Goal: Task Accomplishment & Management: Manage account settings

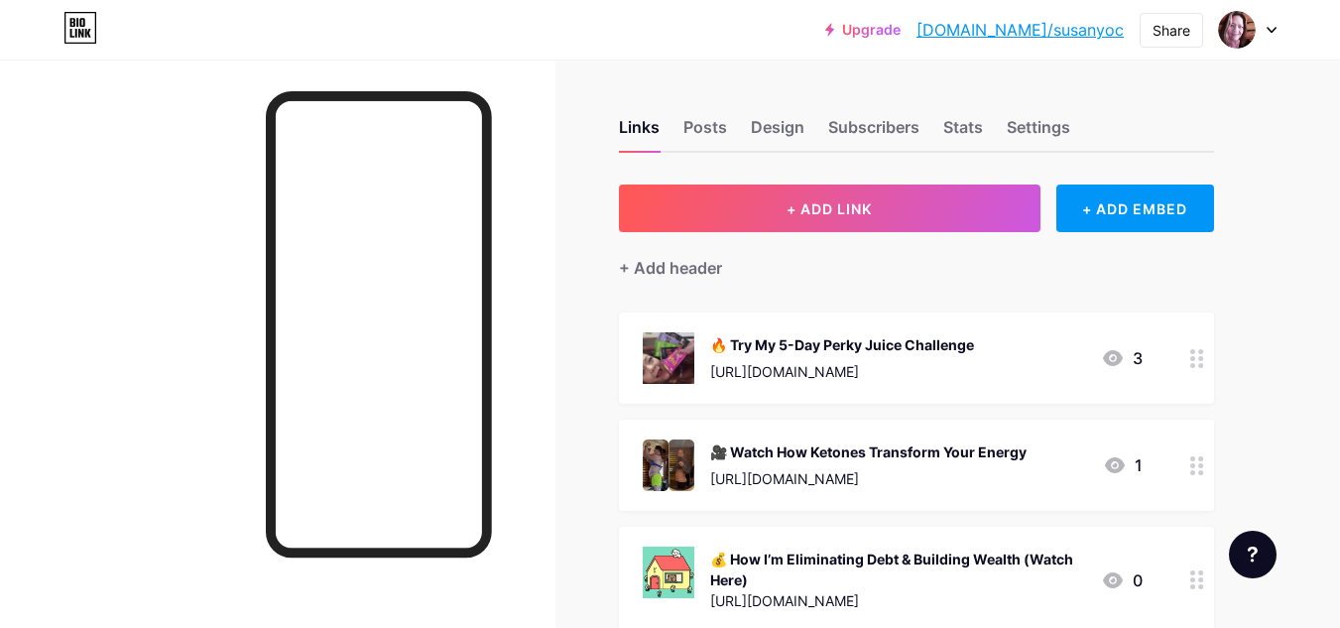
click at [806, 348] on div "🔥 Try My 5-Day Perky Juice Challenge" at bounding box center [842, 344] width 264 height 21
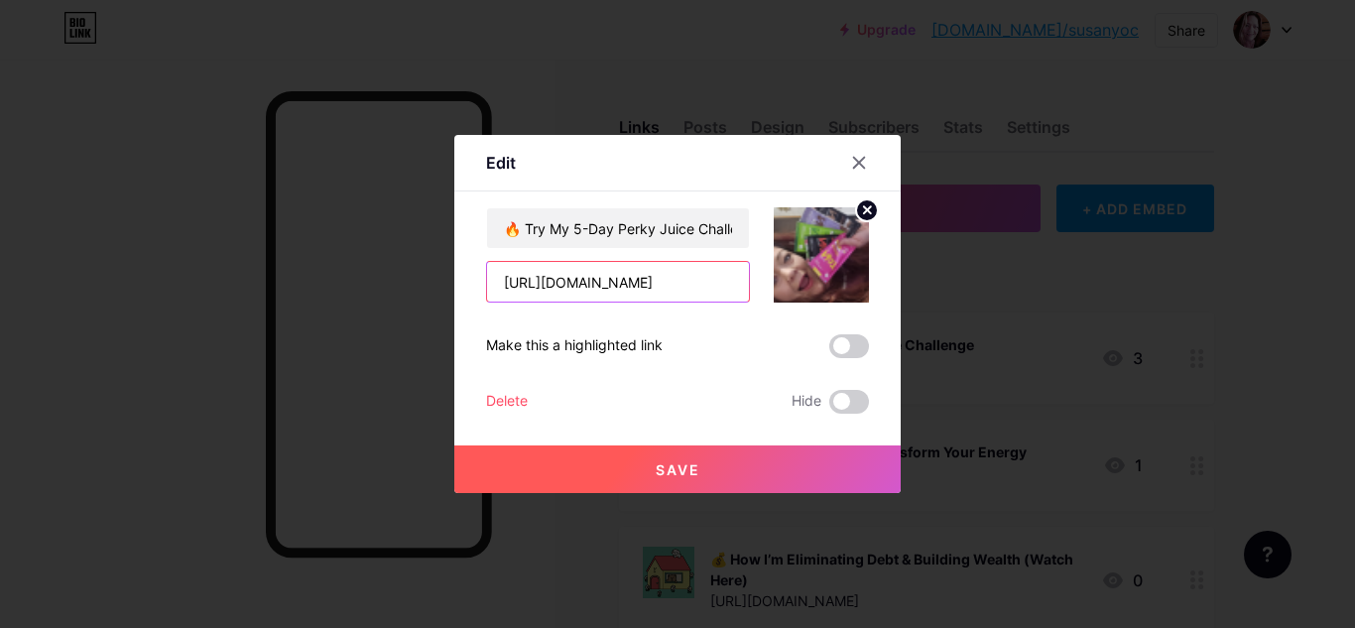
drag, startPoint x: 645, startPoint y: 286, endPoint x: 475, endPoint y: 274, distance: 170.0
click at [475, 274] on div "Edit Content YouTube Play YouTube video without leaving your page. ADD Vimeo Pl…" at bounding box center [677, 314] width 446 height 358
click at [867, 165] on div at bounding box center [859, 163] width 36 height 36
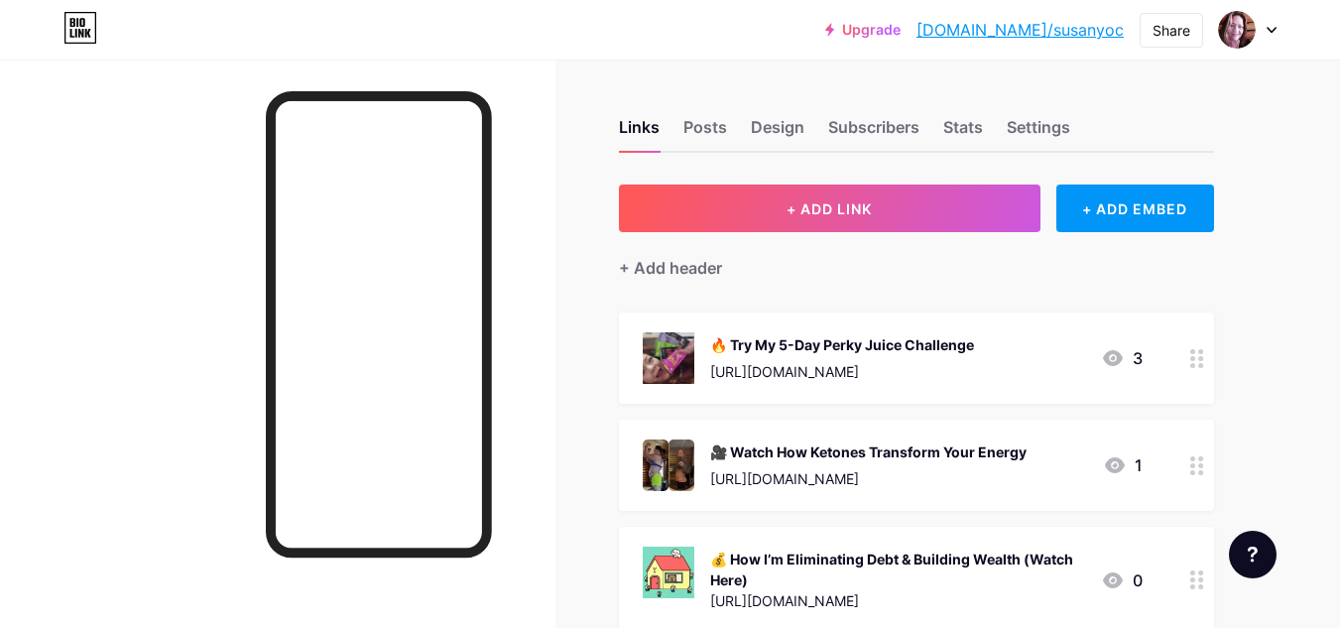
click at [1114, 355] on icon at bounding box center [1113, 358] width 20 height 16
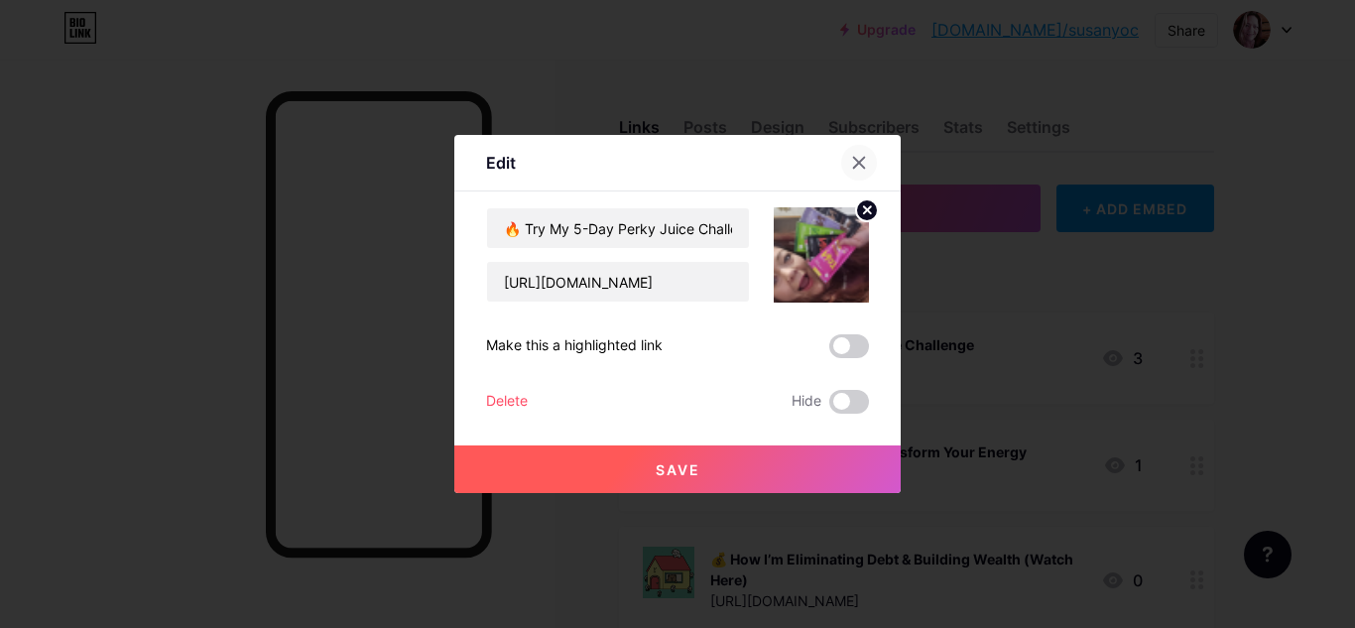
click at [858, 160] on icon at bounding box center [859, 163] width 16 height 16
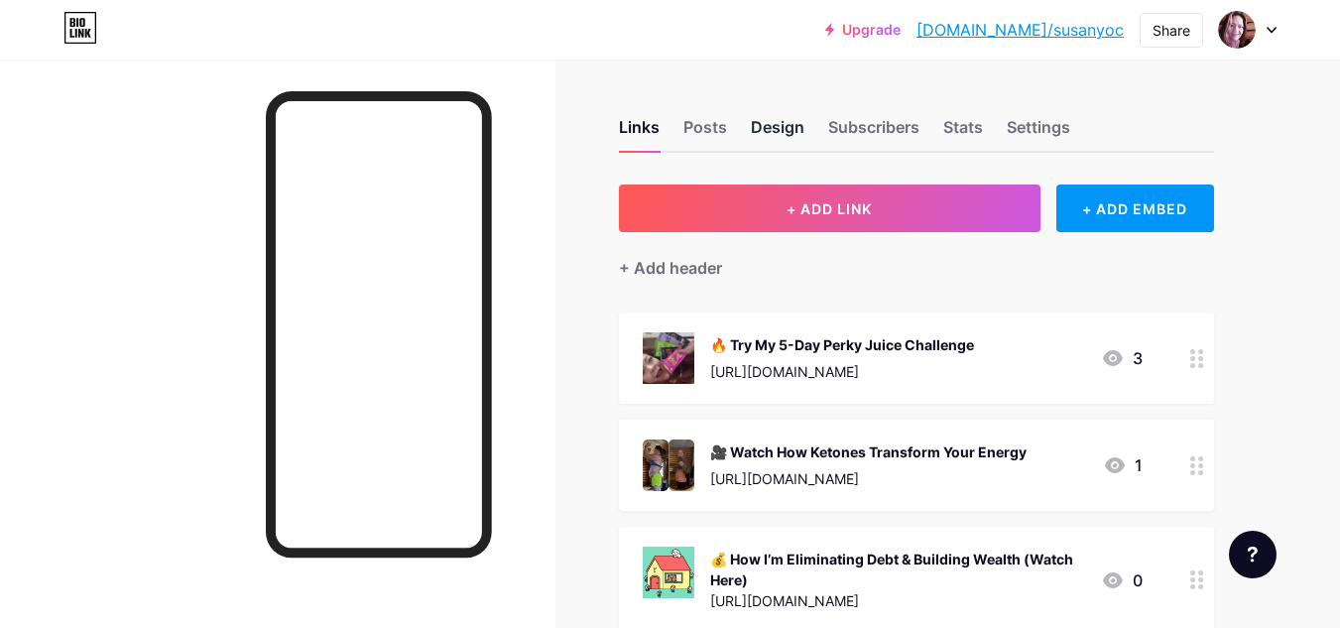
click at [776, 128] on div "Design" at bounding box center [778, 133] width 54 height 36
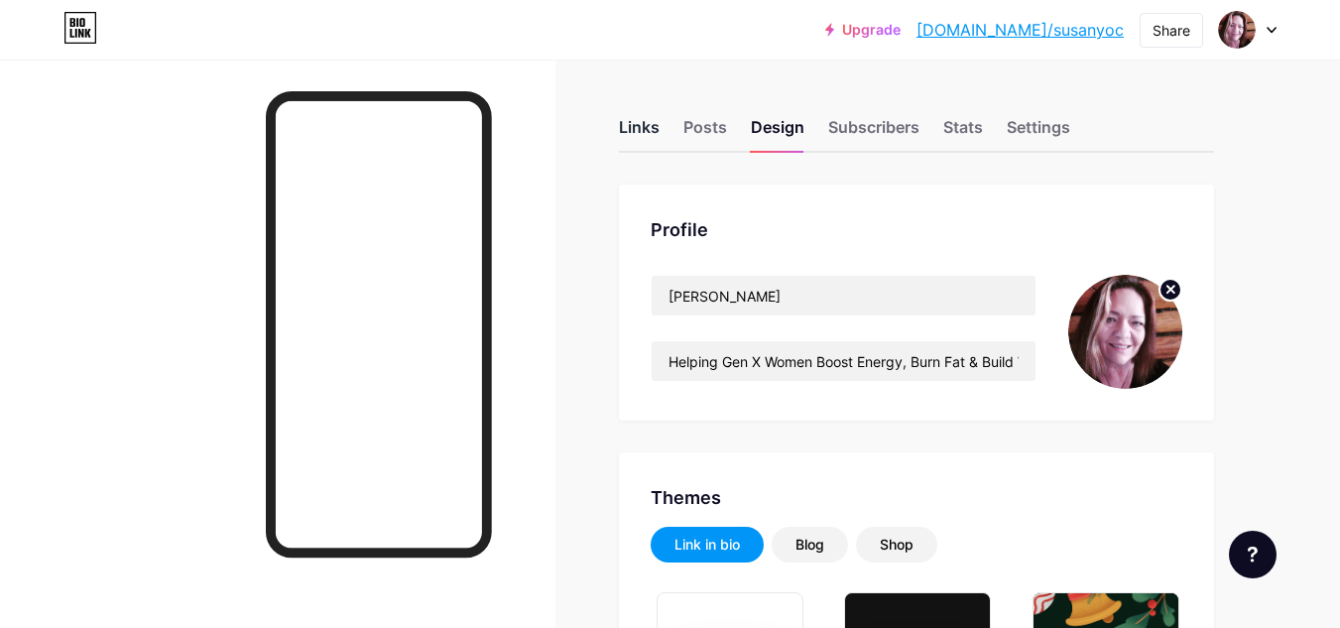
click at [633, 130] on div "Links" at bounding box center [639, 133] width 41 height 36
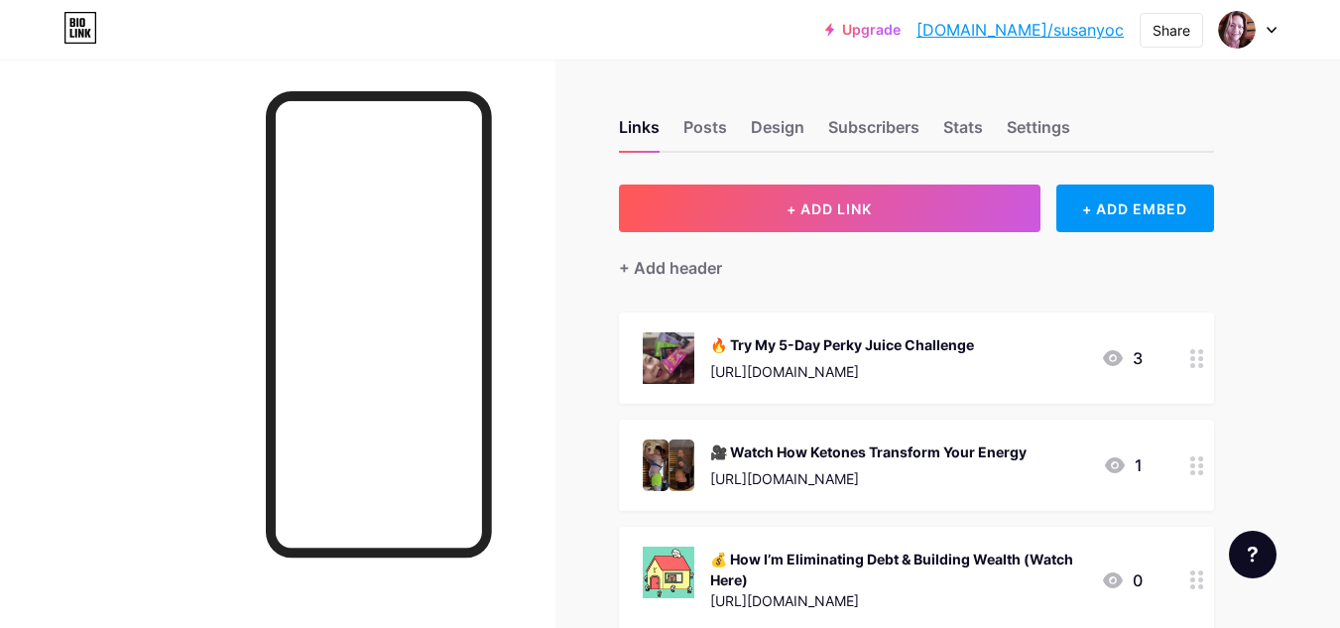
click at [872, 345] on div "🔥 Try My 5-Day Perky Juice Challenge" at bounding box center [842, 344] width 264 height 21
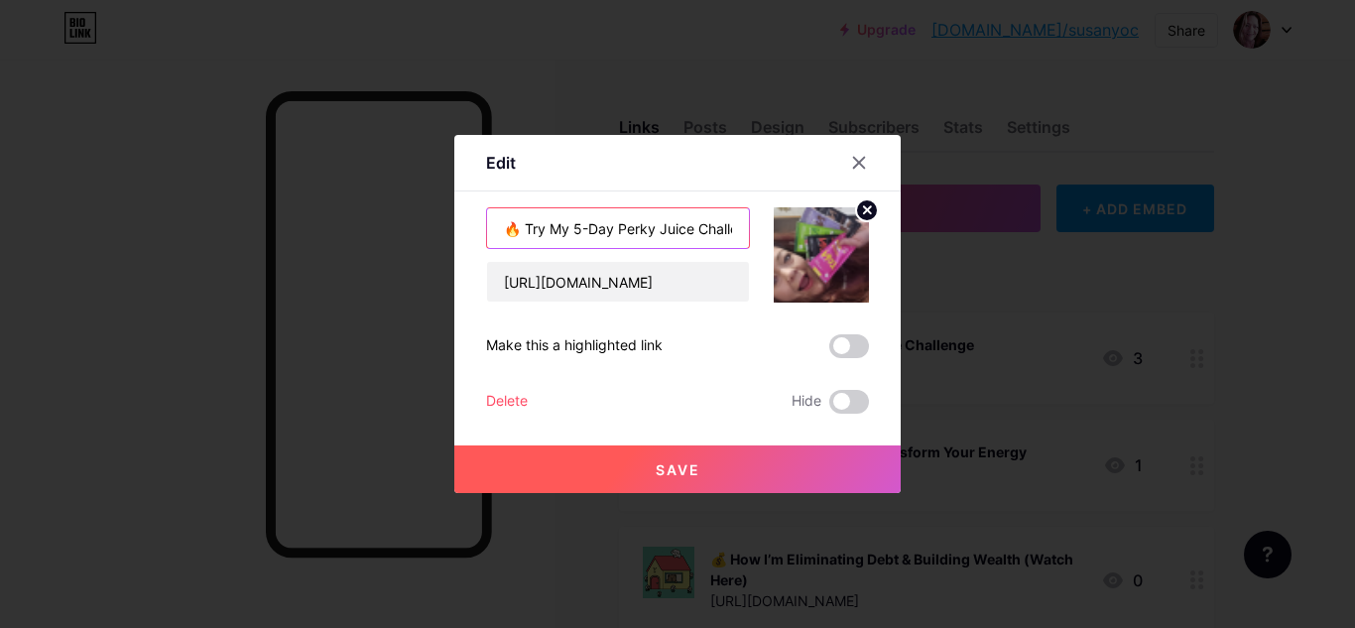
scroll to position [0, 34]
drag, startPoint x: 506, startPoint y: 225, endPoint x: 768, endPoint y: 227, distance: 261.8
click at [768, 227] on div "🔥 Try My 5-Day Perky Juice Challenge [URL][DOMAIN_NAME]" at bounding box center [677, 254] width 383 height 95
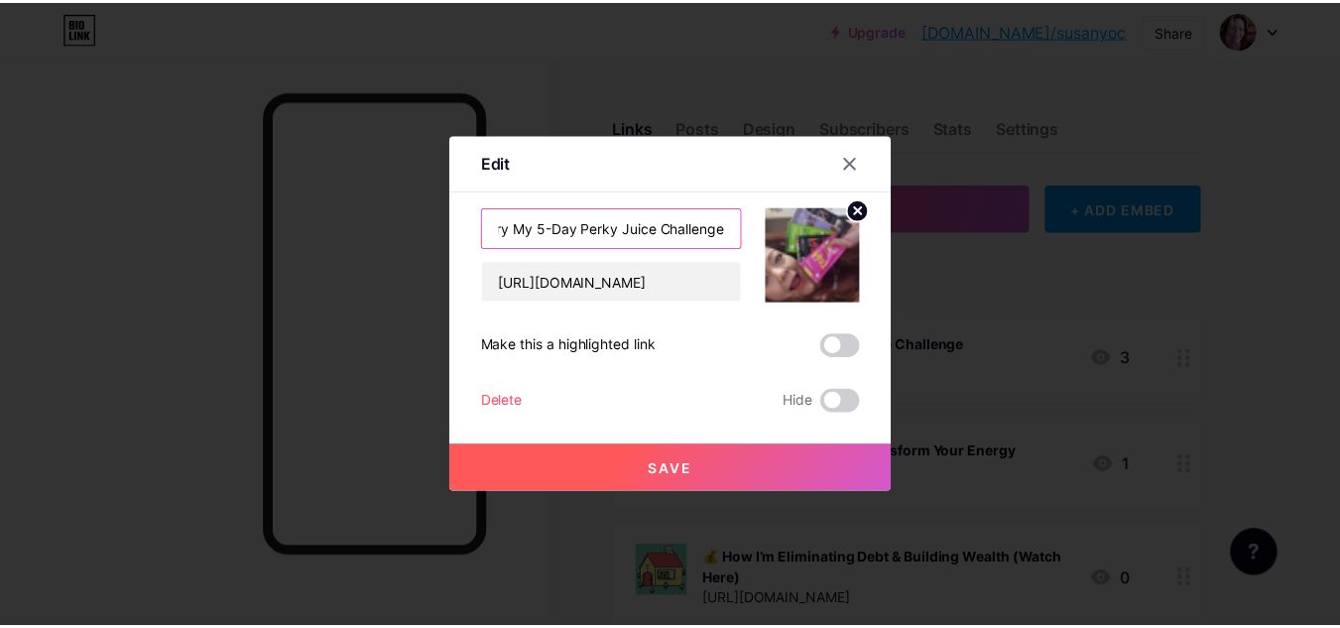
scroll to position [0, 0]
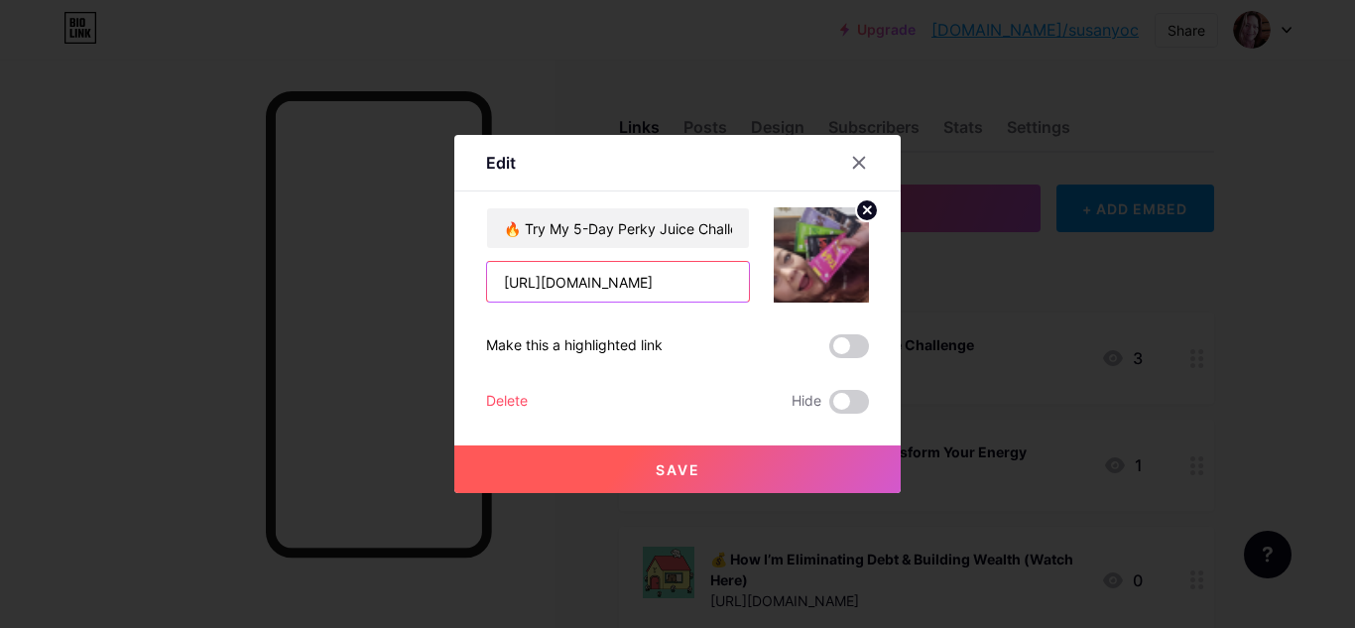
click at [650, 283] on input "[URL][DOMAIN_NAME]" at bounding box center [618, 282] width 262 height 40
drag, startPoint x: 642, startPoint y: 282, endPoint x: 489, endPoint y: 285, distance: 152.7
click at [489, 285] on input "[URL][DOMAIN_NAME]" at bounding box center [618, 282] width 262 height 40
click at [853, 163] on icon at bounding box center [859, 163] width 16 height 16
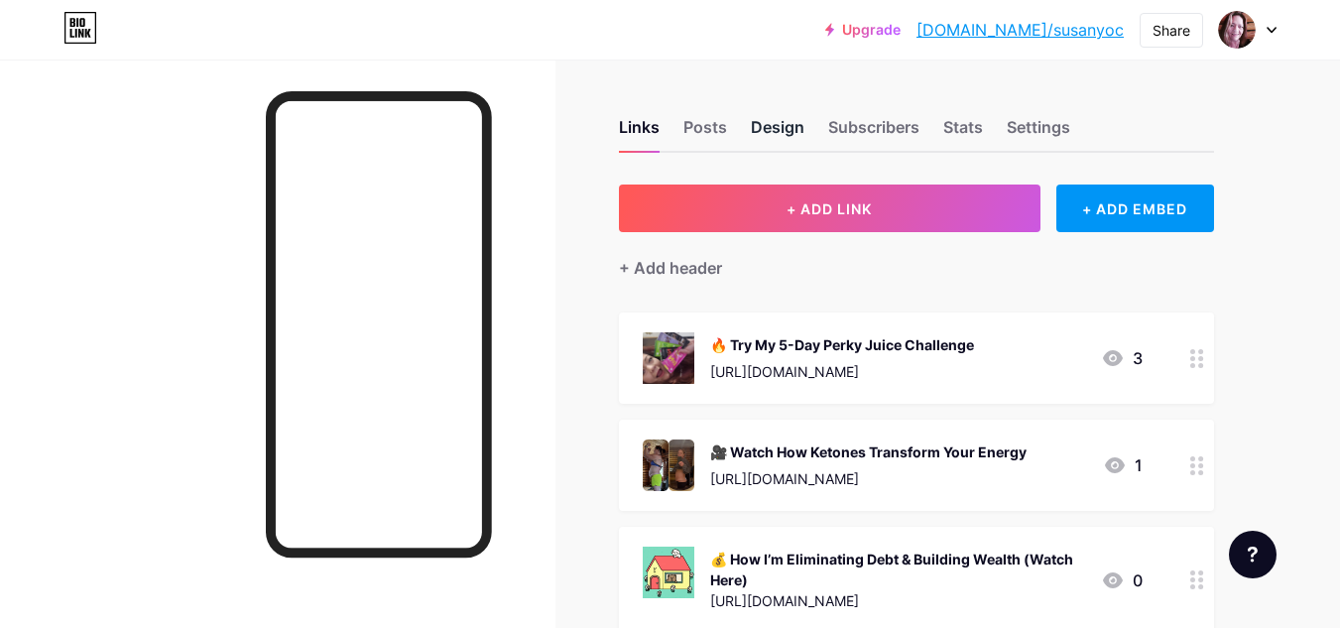
click at [769, 127] on div "Design" at bounding box center [778, 133] width 54 height 36
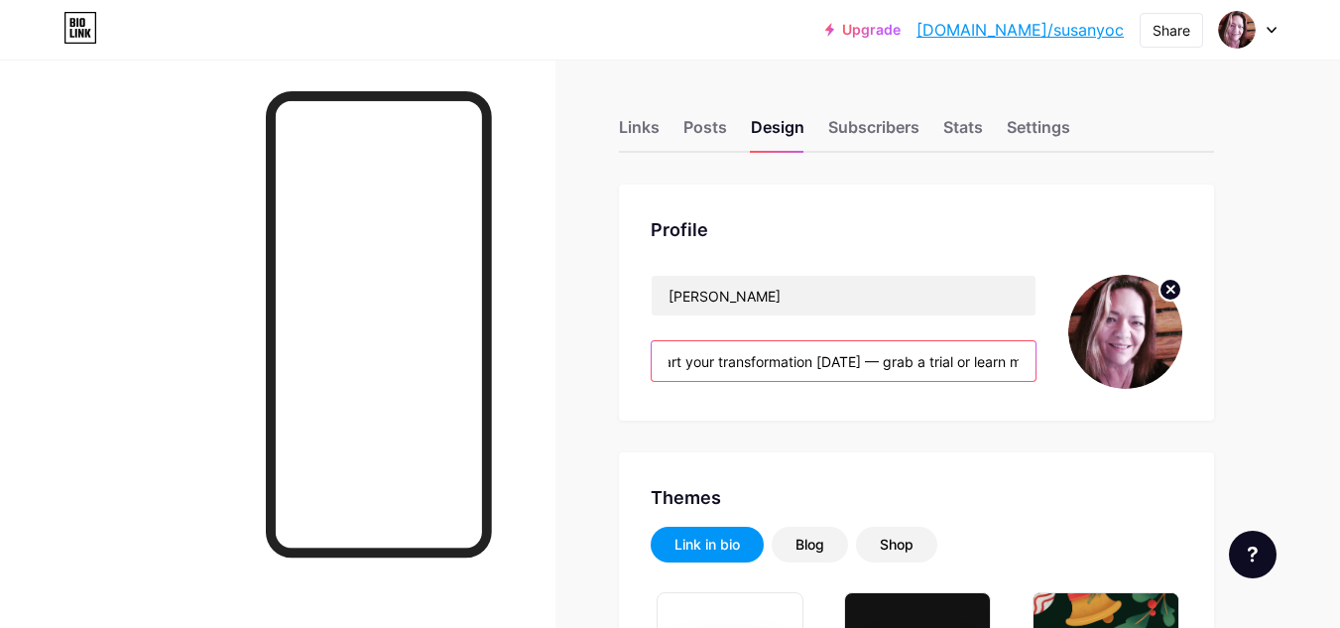
scroll to position [0, 719]
drag, startPoint x: 665, startPoint y: 355, endPoint x: 1038, endPoint y: 370, distance: 373.2
click at [1038, 370] on div "[PERSON_NAME] Helping Gen X Women Boost Energy, Burn Fat & Build Wealth — One P…" at bounding box center [917, 332] width 532 height 114
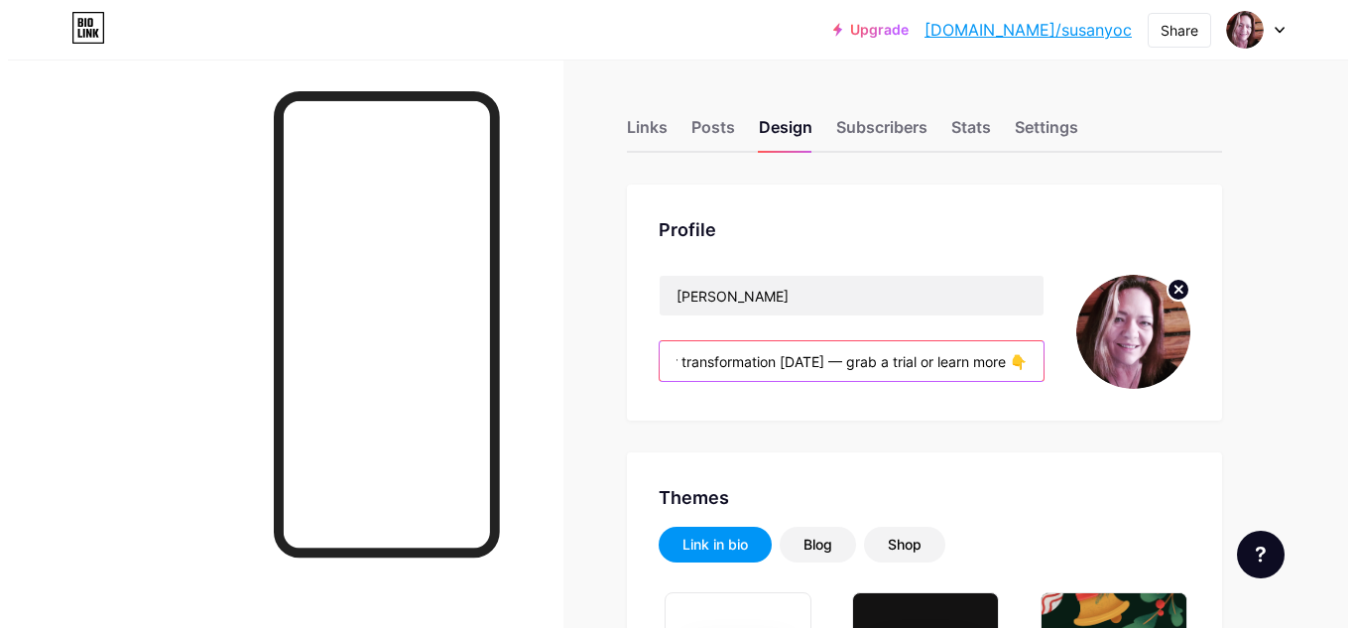
scroll to position [0, 0]
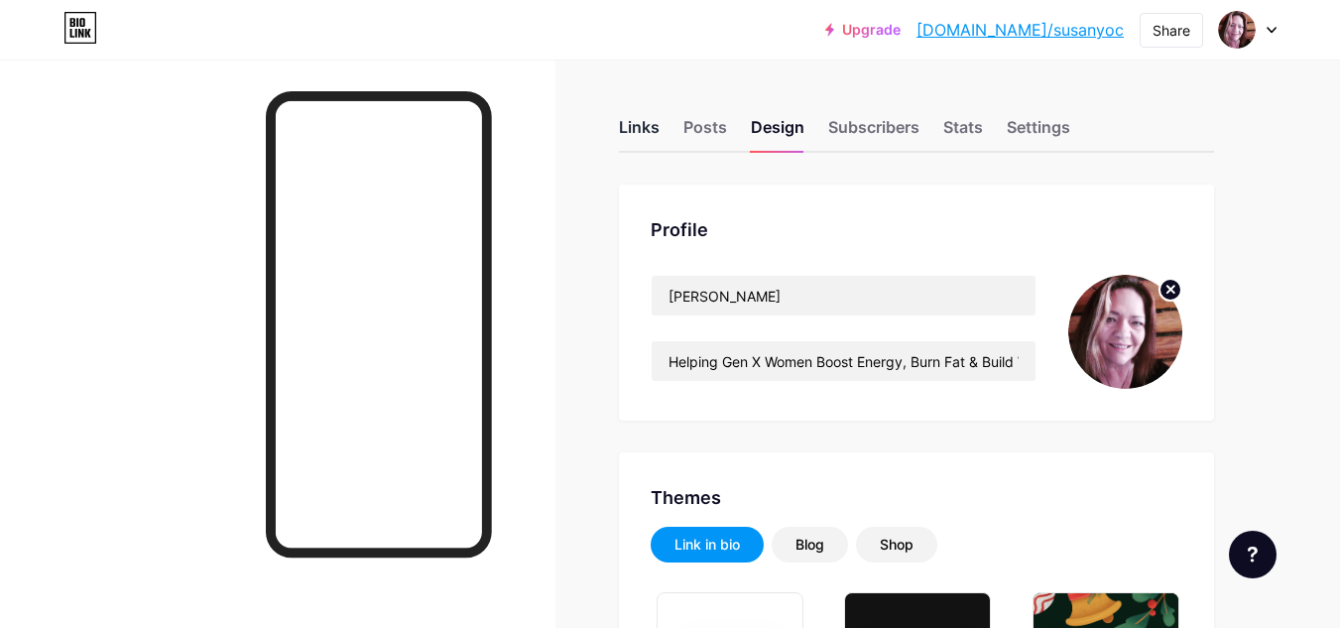
click at [647, 127] on div "Links" at bounding box center [639, 133] width 41 height 36
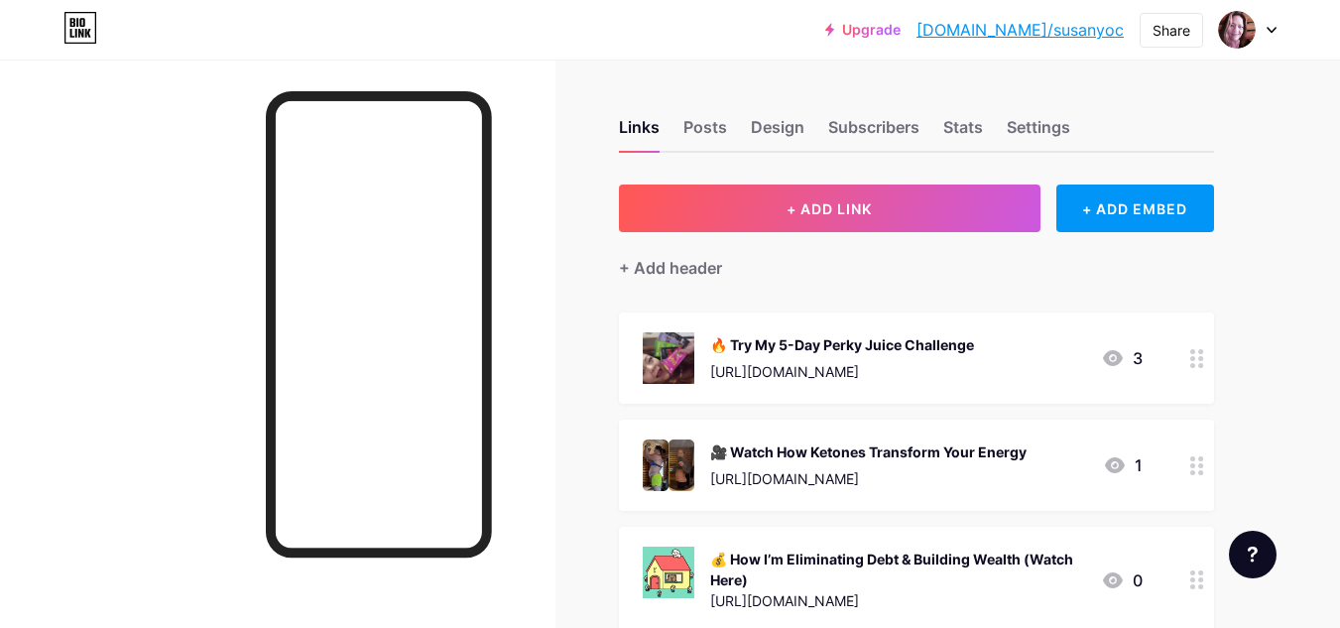
click at [988, 448] on div "🎥 Watch How Ketones Transform Your Energy" at bounding box center [868, 451] width 316 height 21
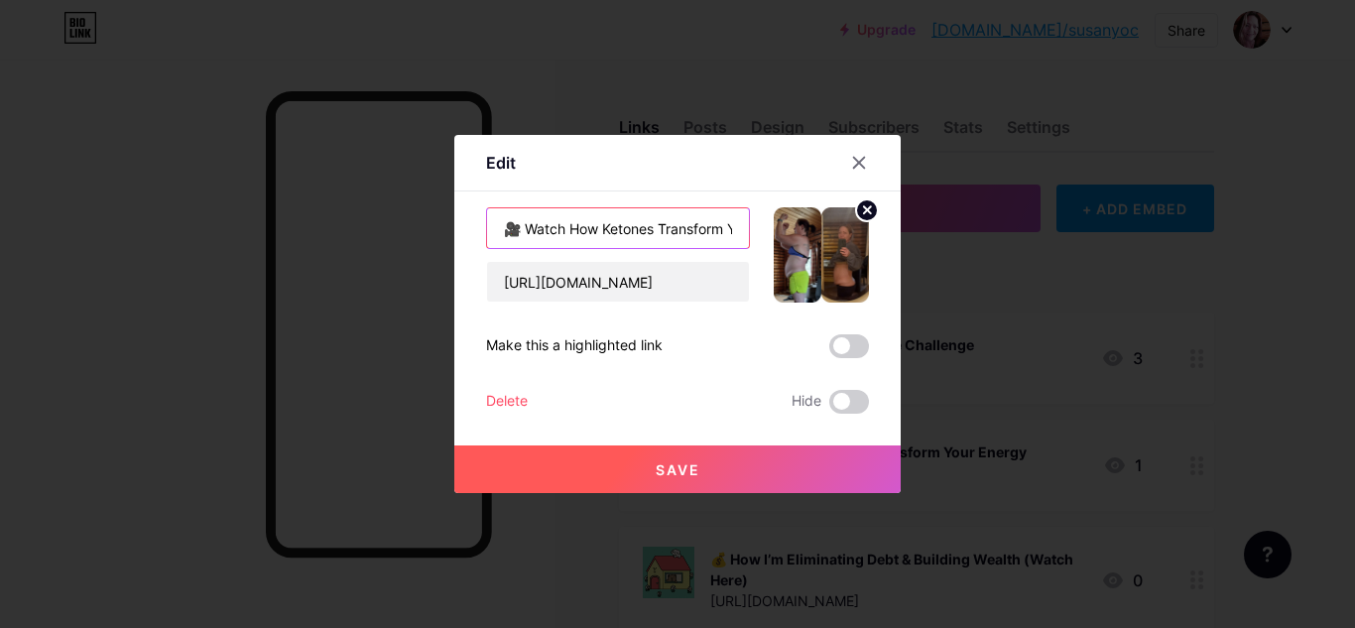
drag, startPoint x: 733, startPoint y: 222, endPoint x: 505, endPoint y: 227, distance: 228.1
click at [505, 227] on input "🎥 Watch How Ketones Transform Your Energy" at bounding box center [618, 228] width 262 height 40
click at [505, 226] on input "🎥 Watch How Ketones Transform Your Energy" at bounding box center [618, 228] width 262 height 40
drag, startPoint x: 505, startPoint y: 226, endPoint x: 800, endPoint y: 245, distance: 296.1
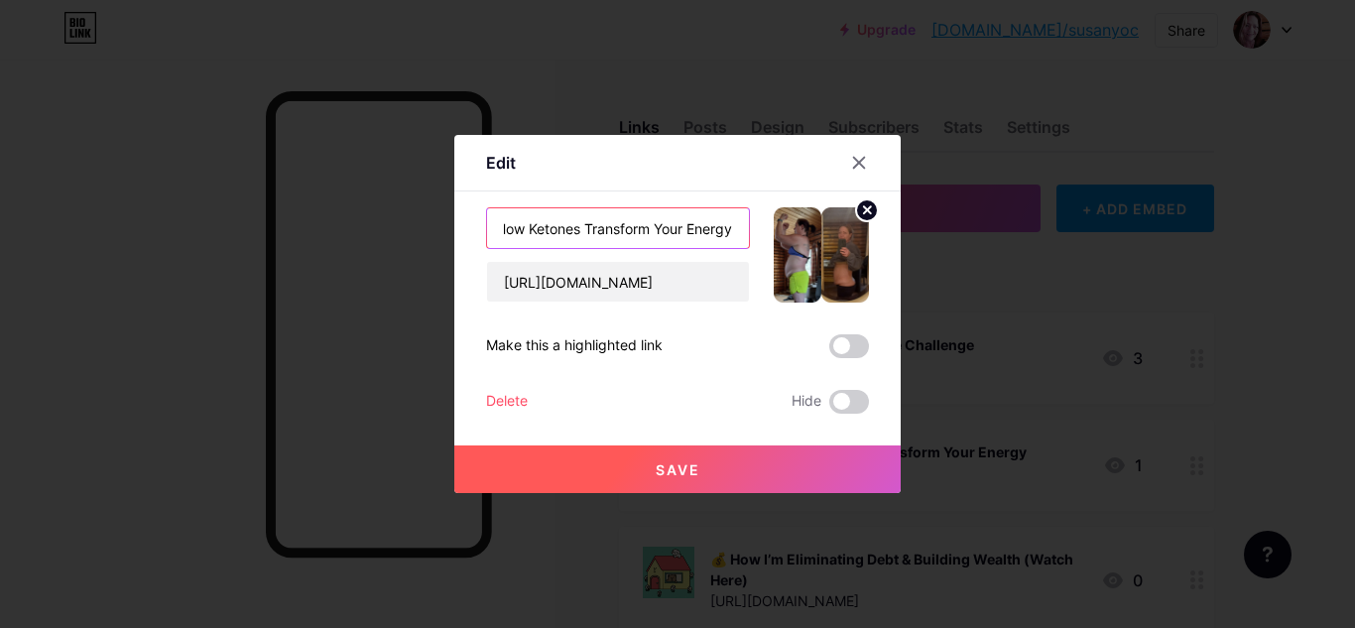
click at [800, 245] on div "🎥 Watch How Ketones Transform Your Energy [URL][DOMAIN_NAME]" at bounding box center [677, 254] width 383 height 95
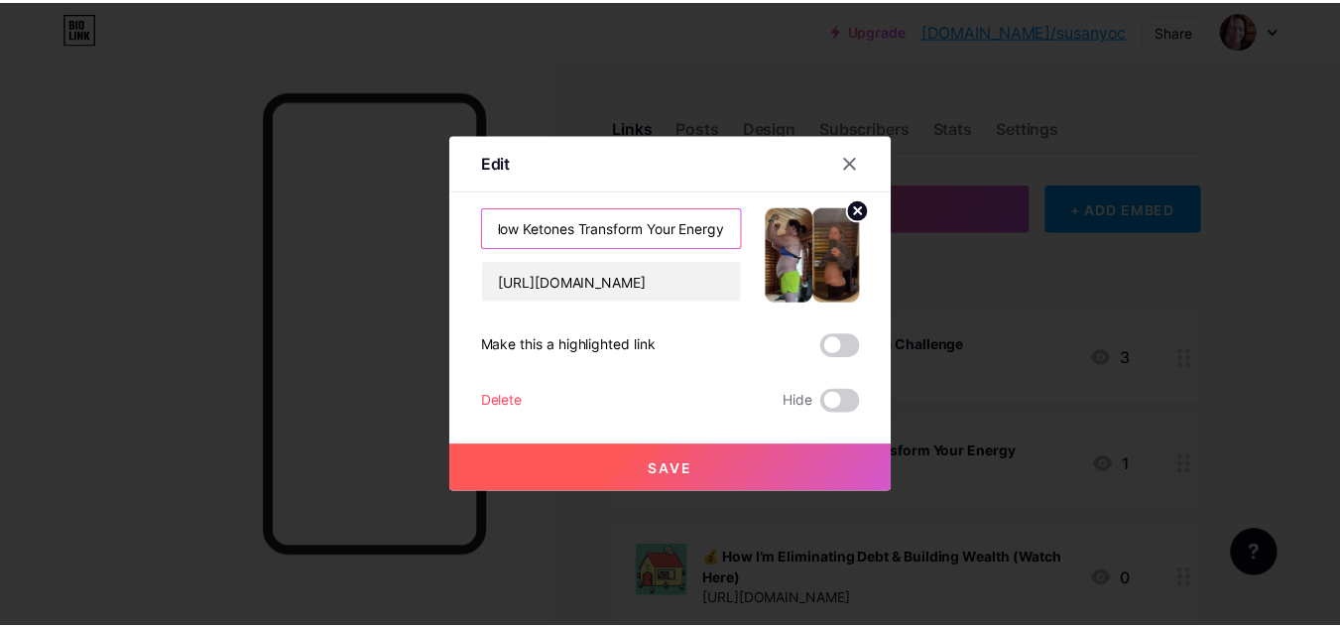
scroll to position [0, 0]
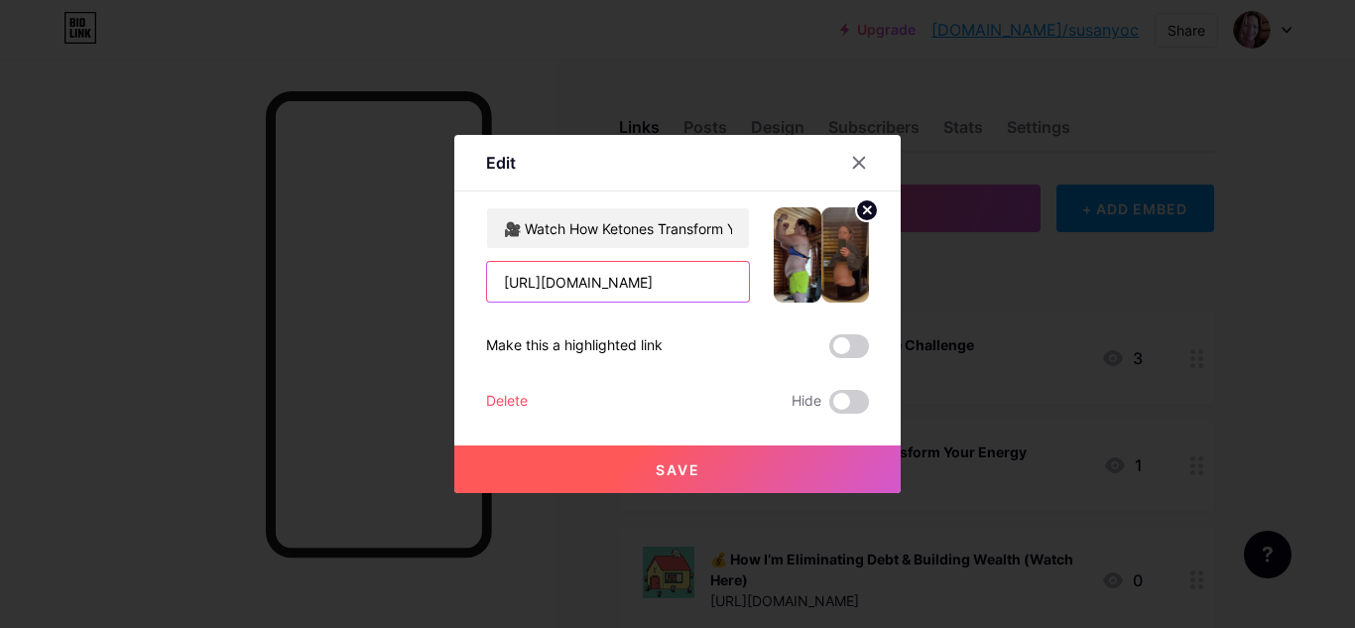
click at [683, 278] on input "[URL][DOMAIN_NAME]" at bounding box center [618, 282] width 262 height 40
drag, startPoint x: 683, startPoint y: 278, endPoint x: 486, endPoint y: 278, distance: 197.3
click at [486, 278] on div "[URL][DOMAIN_NAME]" at bounding box center [618, 282] width 264 height 42
click at [851, 163] on icon at bounding box center [859, 163] width 16 height 16
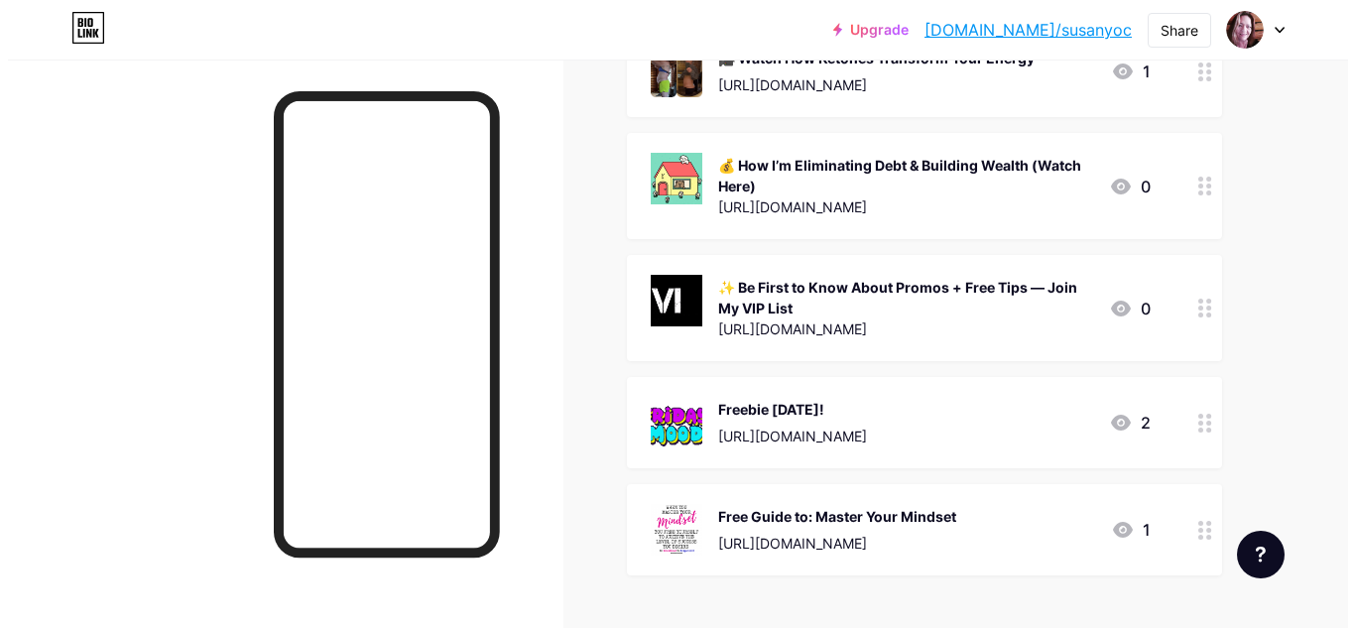
scroll to position [397, 0]
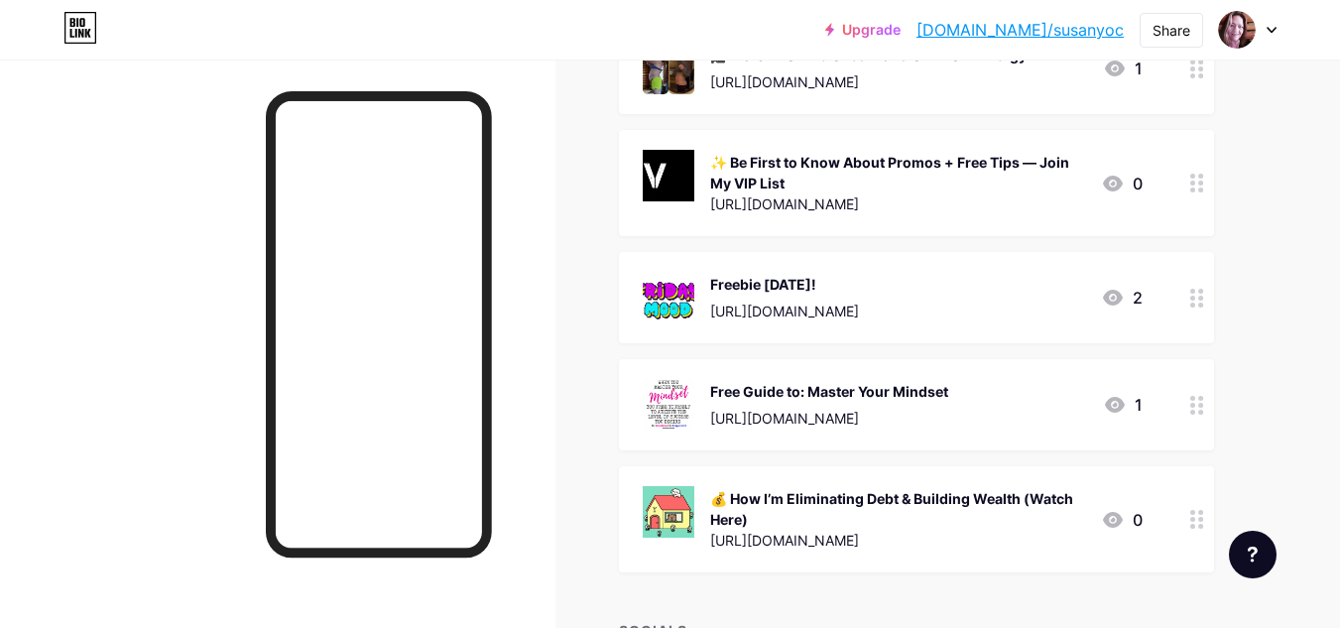
click at [928, 193] on div "[URL][DOMAIN_NAME]" at bounding box center [897, 203] width 375 height 21
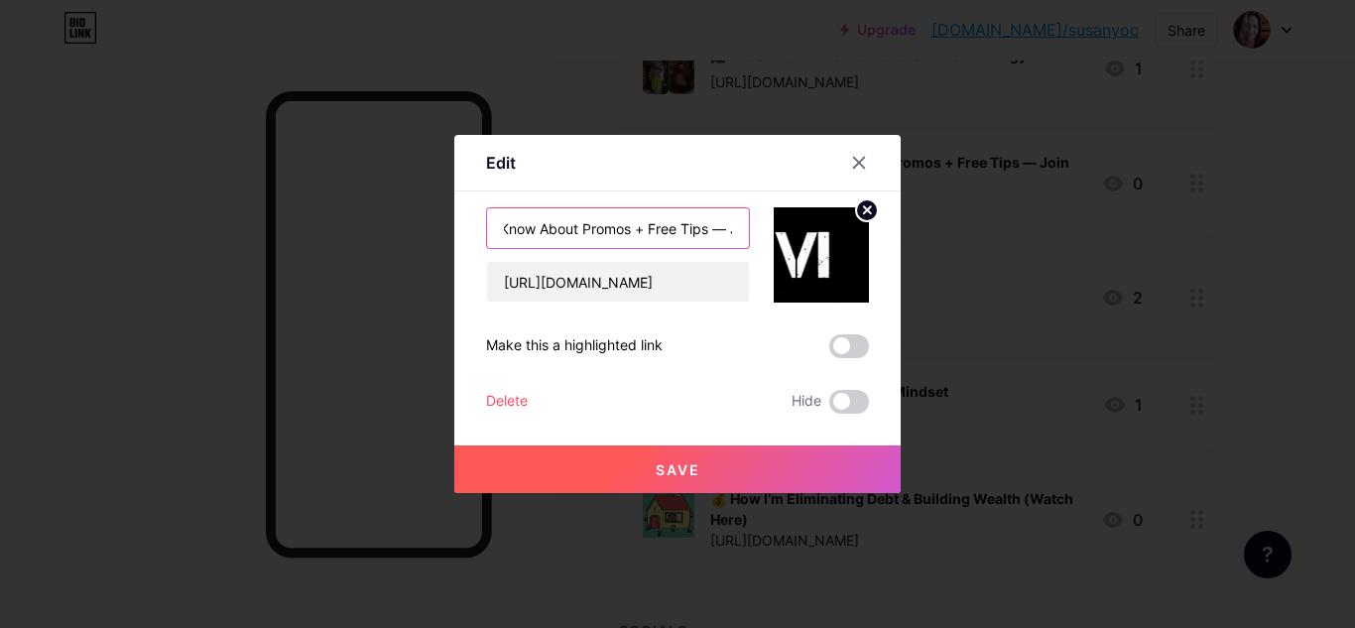
scroll to position [0, 203]
drag, startPoint x: 502, startPoint y: 228, endPoint x: 757, endPoint y: 233, distance: 254.9
click at [757, 233] on div "✨ Be First to Know About Promos + Free Tips — Join My VIP List [URL][DOMAIN_NAM…" at bounding box center [677, 254] width 383 height 95
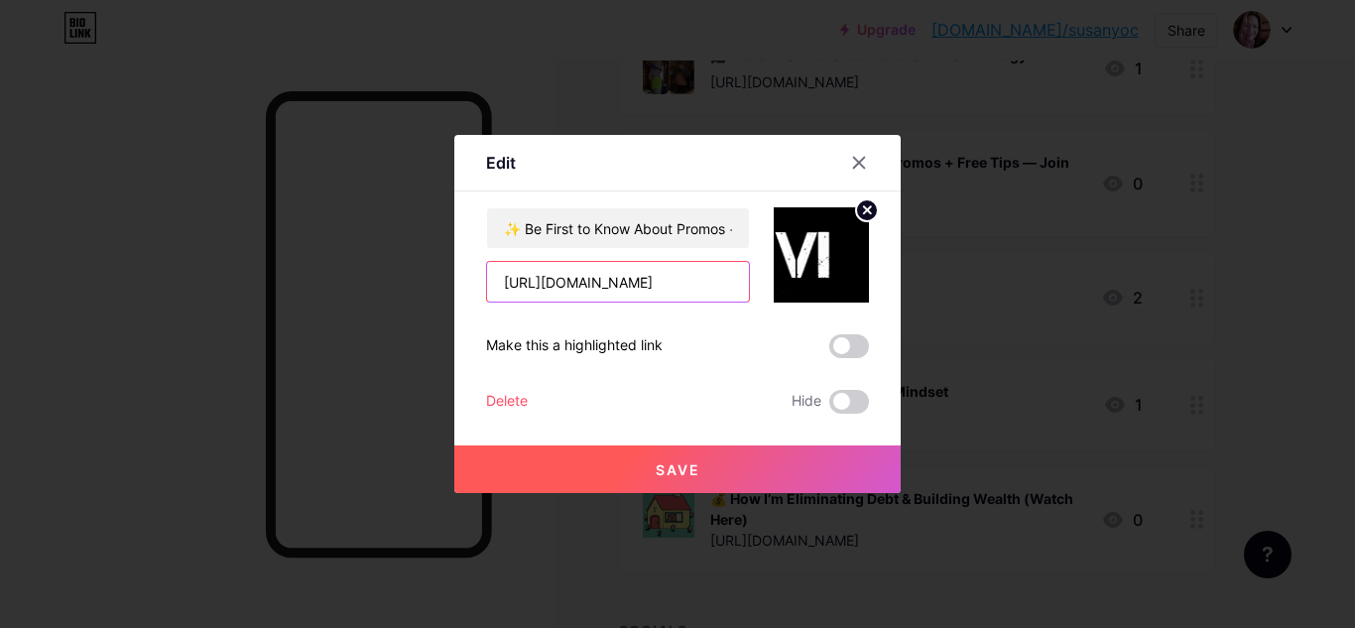
scroll to position [0, 45]
drag, startPoint x: 502, startPoint y: 281, endPoint x: 765, endPoint y: 290, distance: 262.9
click at [765, 290] on div "✨ Be First to Know About Promos + Free Tips — Join My VIP List [URL][DOMAIN_NAM…" at bounding box center [677, 254] width 383 height 95
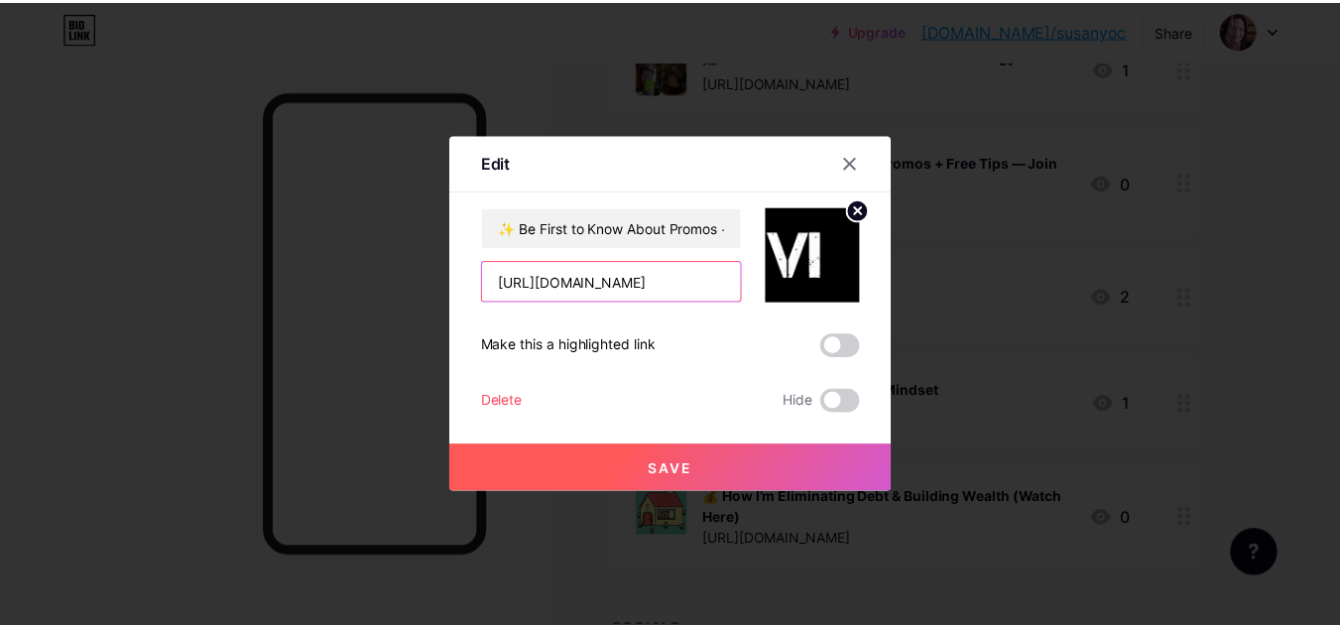
scroll to position [0, 0]
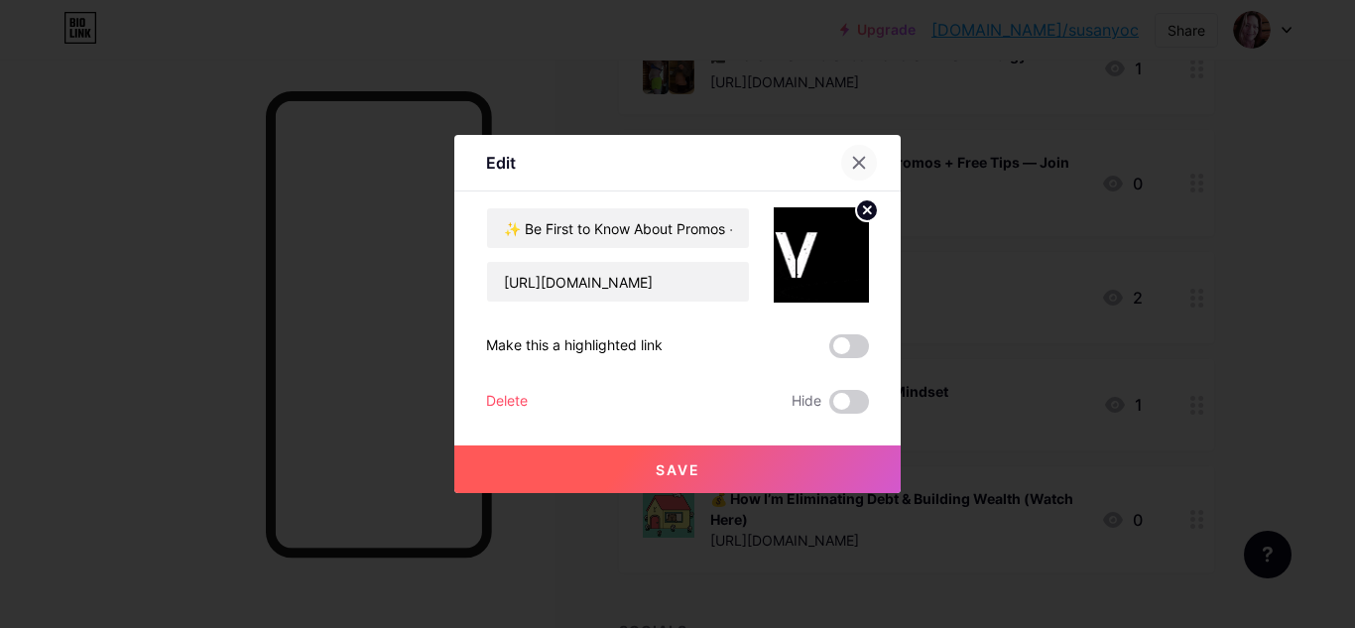
click at [859, 162] on icon at bounding box center [859, 163] width 11 height 11
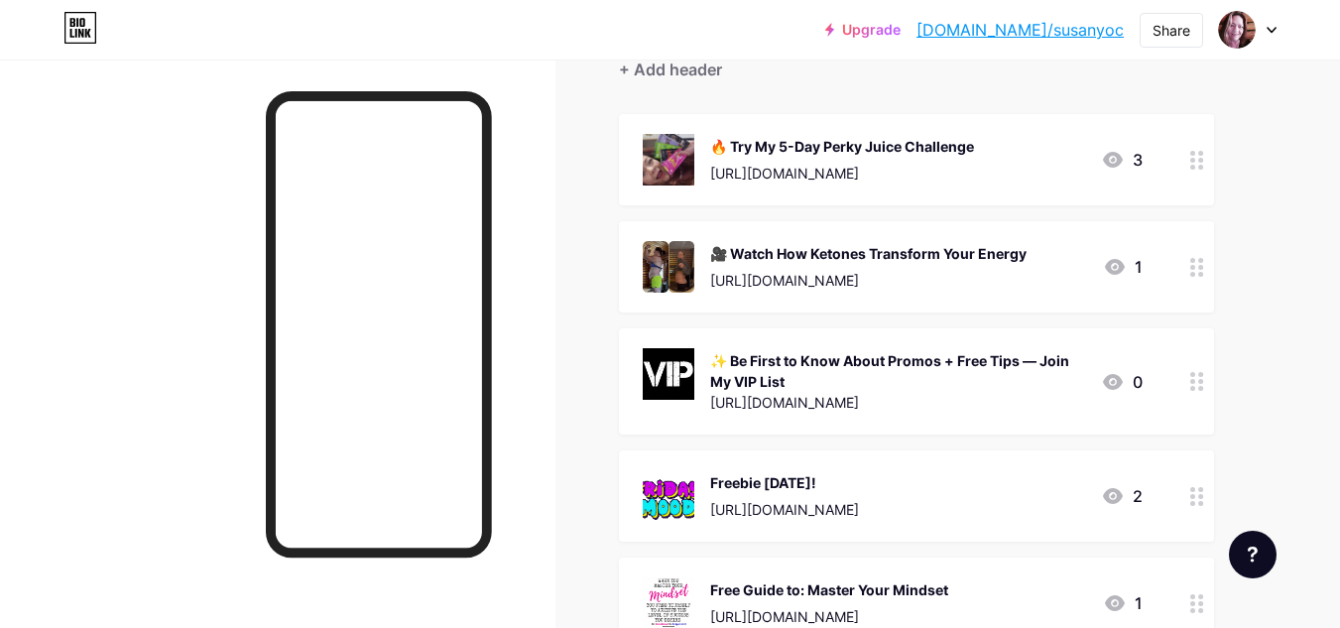
scroll to position [190, 0]
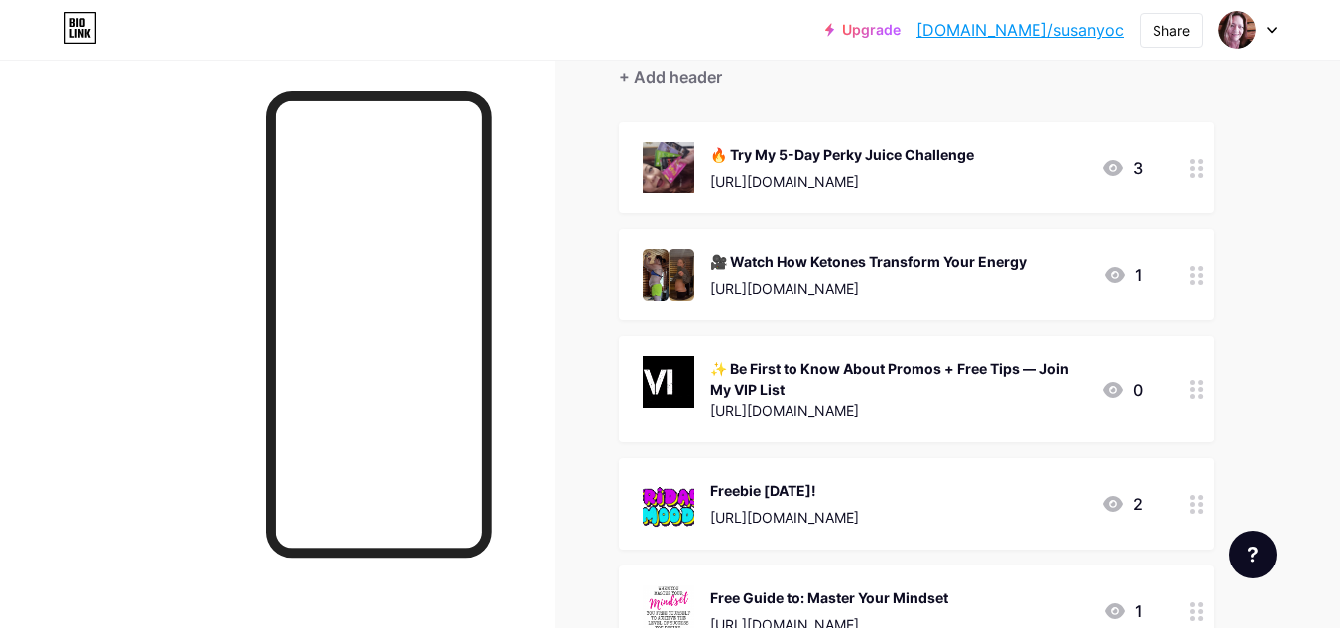
click at [1003, 259] on div "🎥 Watch How Ketones Transform Your Energy" at bounding box center [868, 261] width 316 height 21
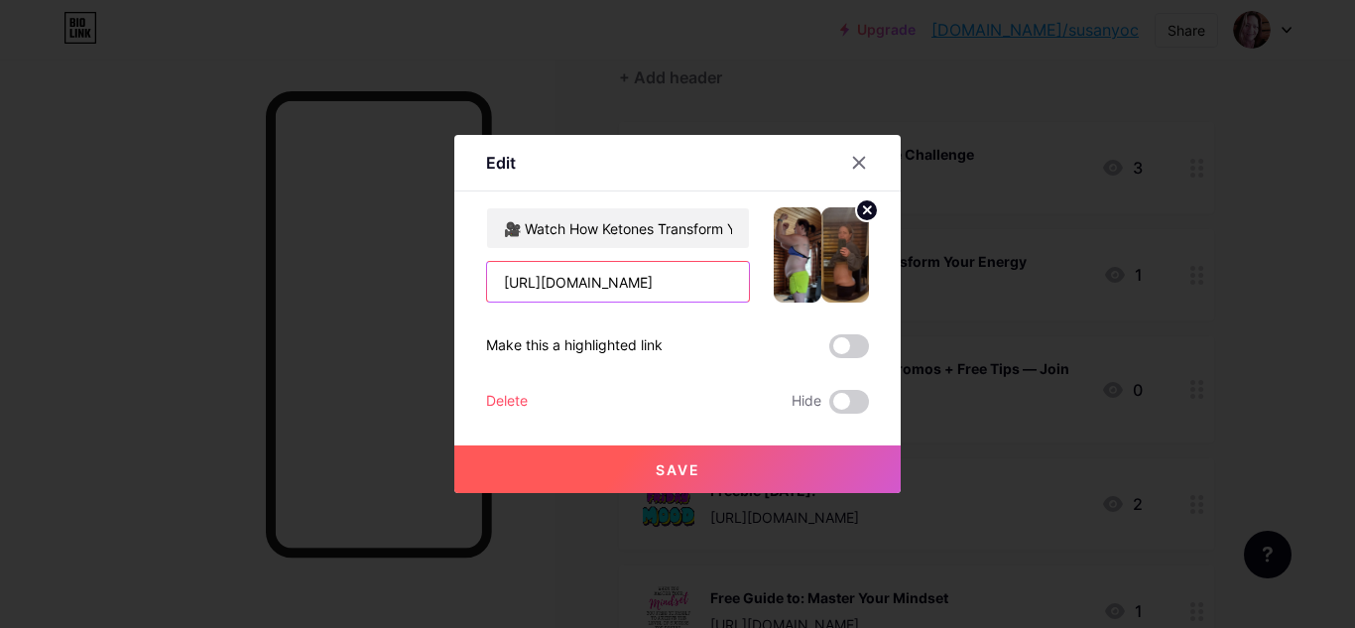
drag, startPoint x: 682, startPoint y: 283, endPoint x: 487, endPoint y: 281, distance: 195.4
click at [487, 281] on input "[URL][DOMAIN_NAME]" at bounding box center [618, 282] width 262 height 40
click at [864, 154] on div at bounding box center [859, 163] width 36 height 36
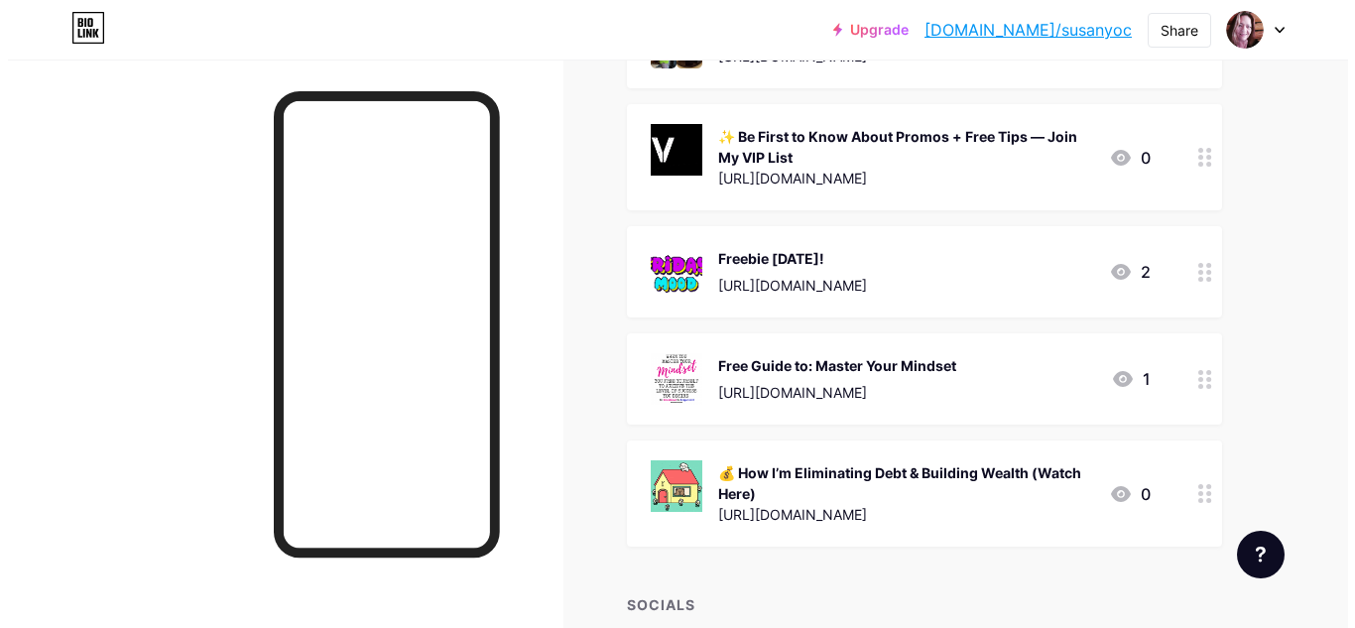
scroll to position [430, 0]
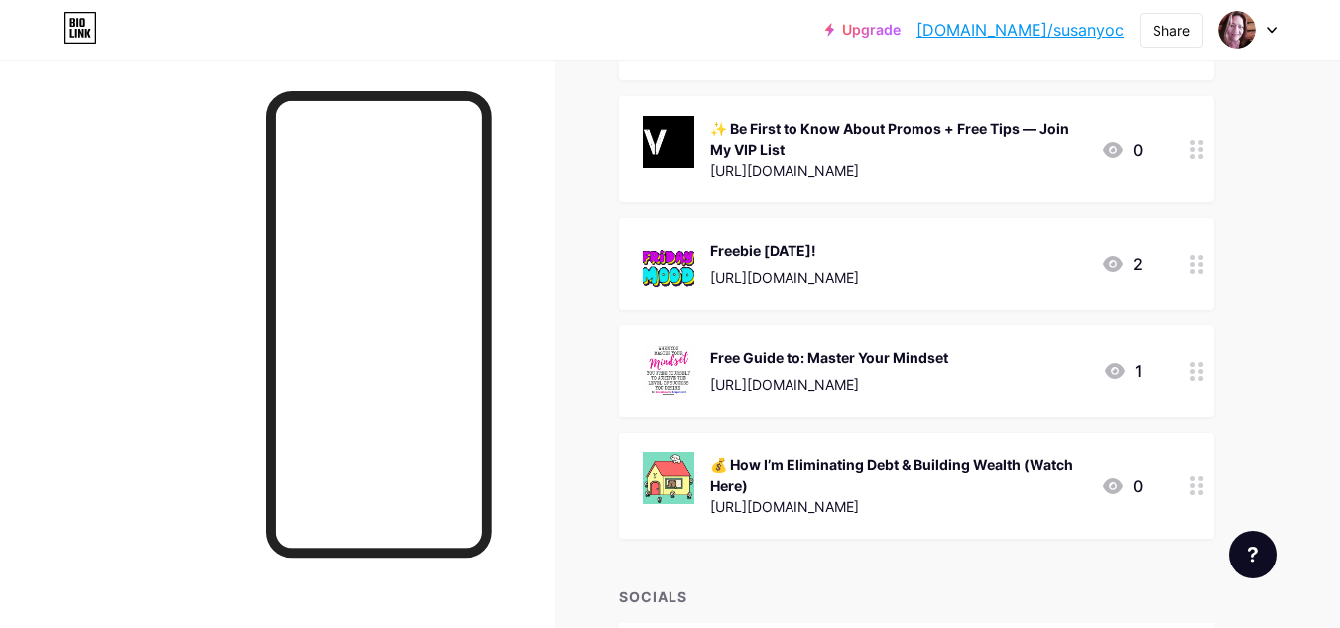
click at [858, 257] on div "Freebie [DATE]!" at bounding box center [784, 250] width 149 height 21
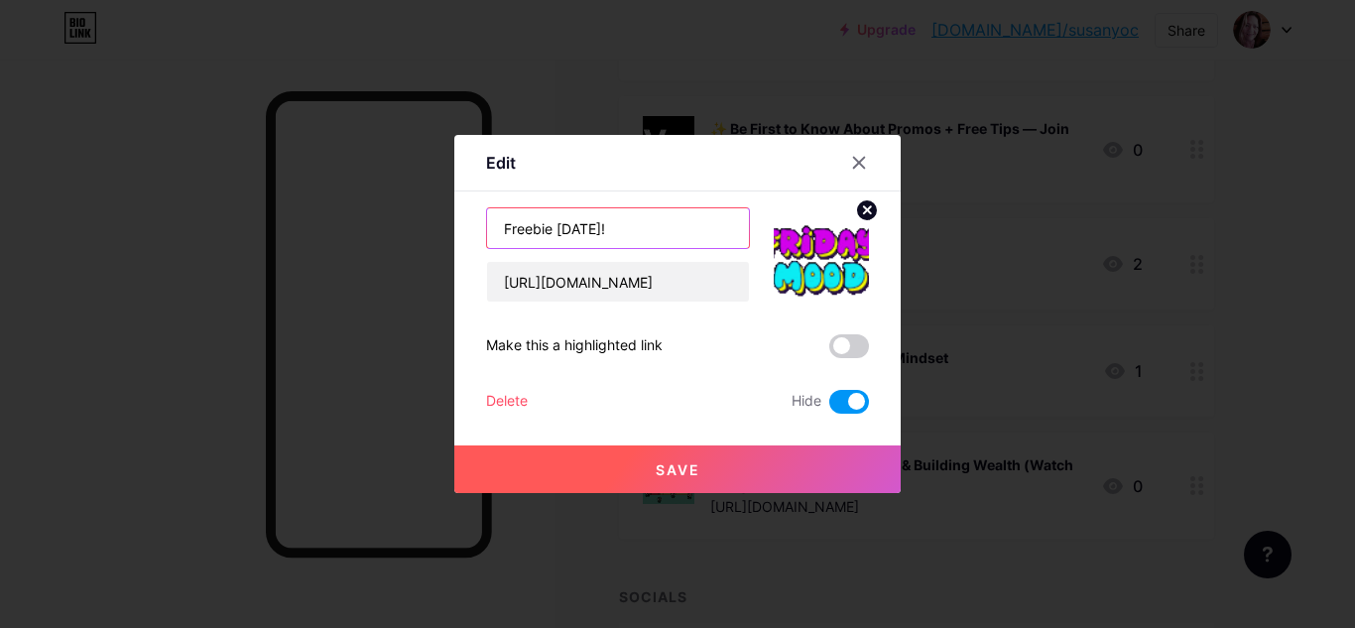
drag, startPoint x: 502, startPoint y: 230, endPoint x: 637, endPoint y: 221, distance: 135.2
click at [637, 221] on input "Freebie [DATE]!" at bounding box center [618, 228] width 262 height 40
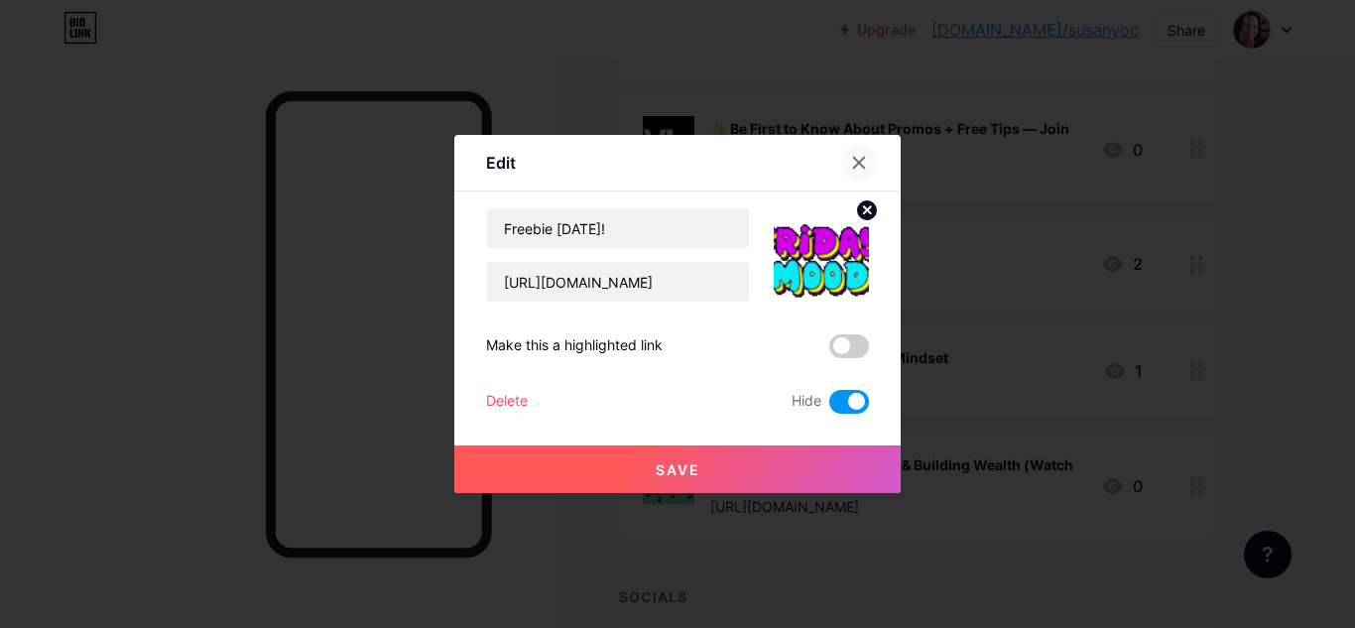
click at [862, 160] on icon at bounding box center [859, 163] width 11 height 11
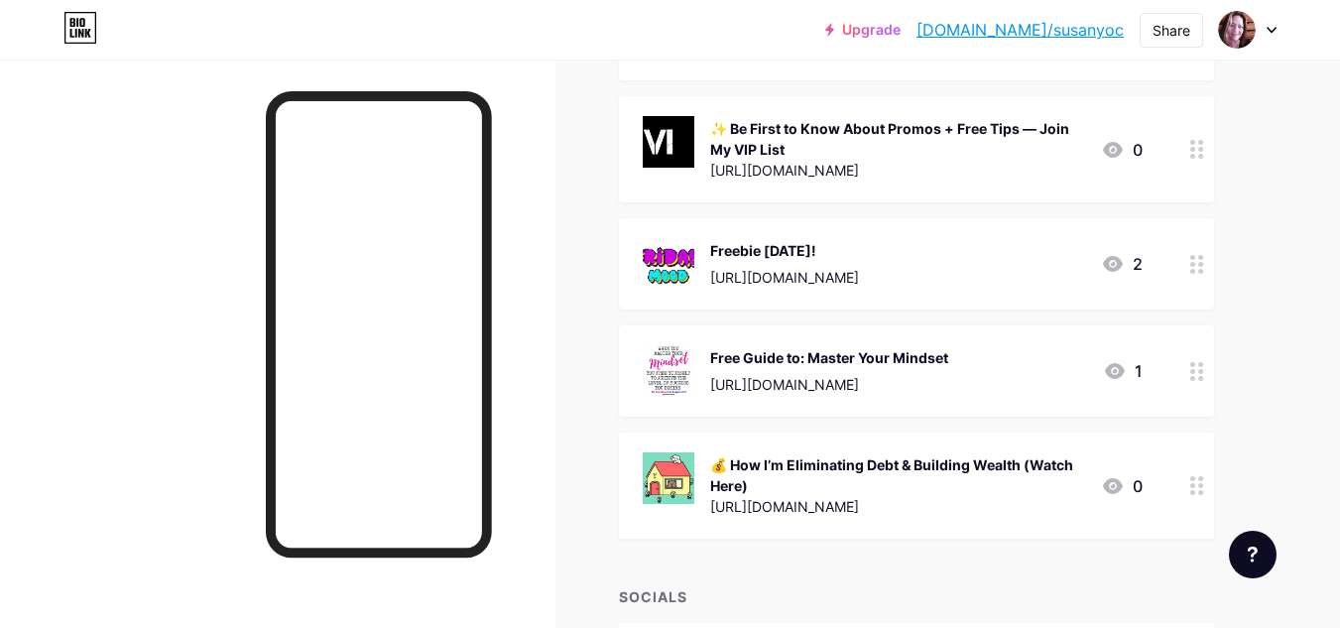
click at [852, 273] on div "[URL][DOMAIN_NAME]" at bounding box center [784, 277] width 149 height 21
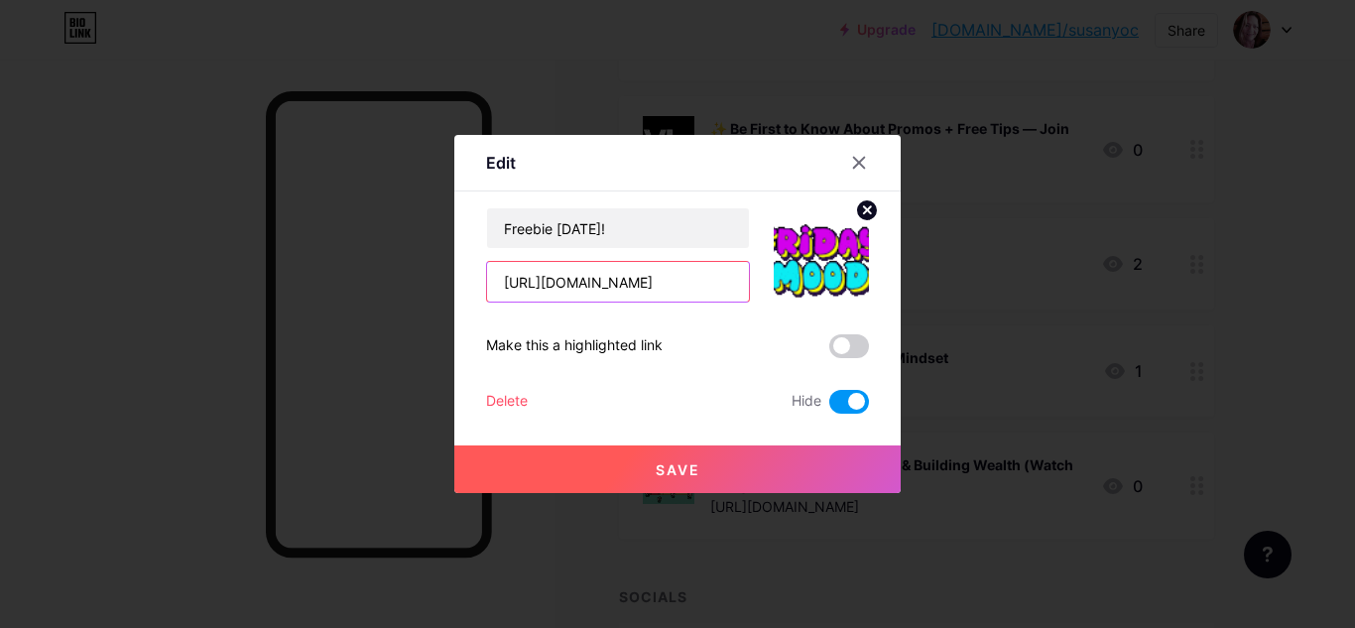
scroll to position [0, 26]
drag, startPoint x: 501, startPoint y: 282, endPoint x: 773, endPoint y: 280, distance: 272.7
click at [773, 280] on div "Freebie [DATE]! [URL][DOMAIN_NAME]" at bounding box center [677, 254] width 383 height 95
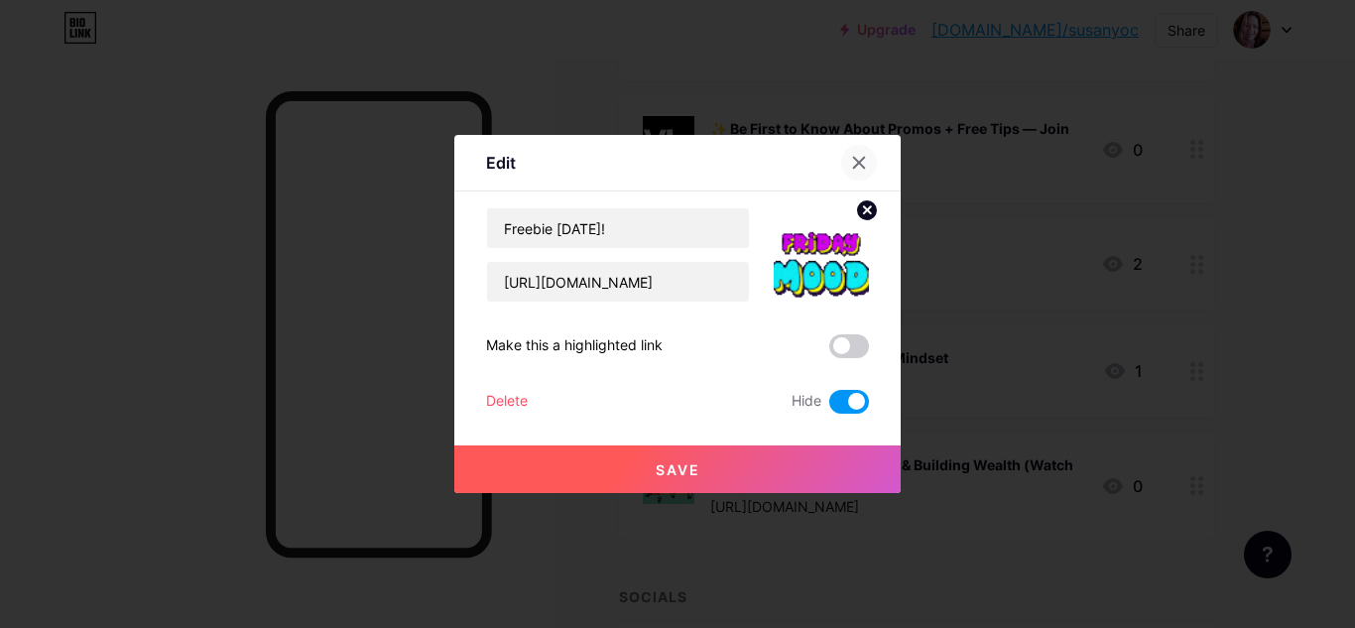
click at [858, 164] on icon at bounding box center [859, 163] width 11 height 11
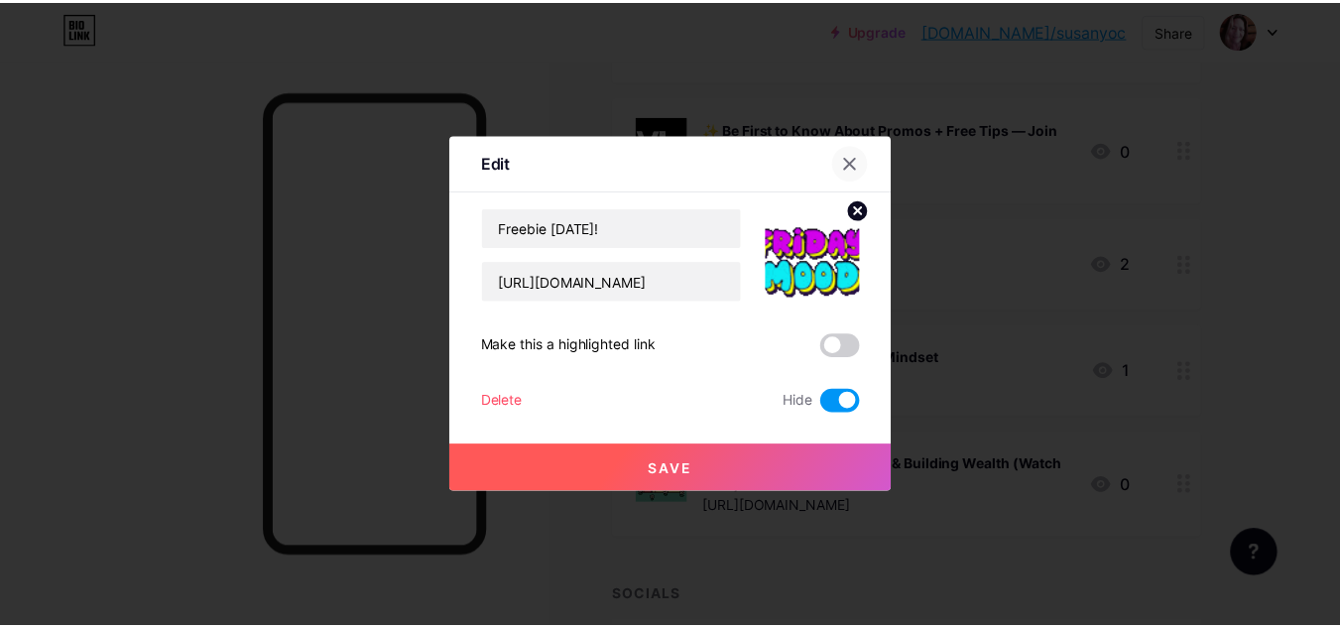
scroll to position [0, 0]
